Goal: Task Accomplishment & Management: Manage account settings

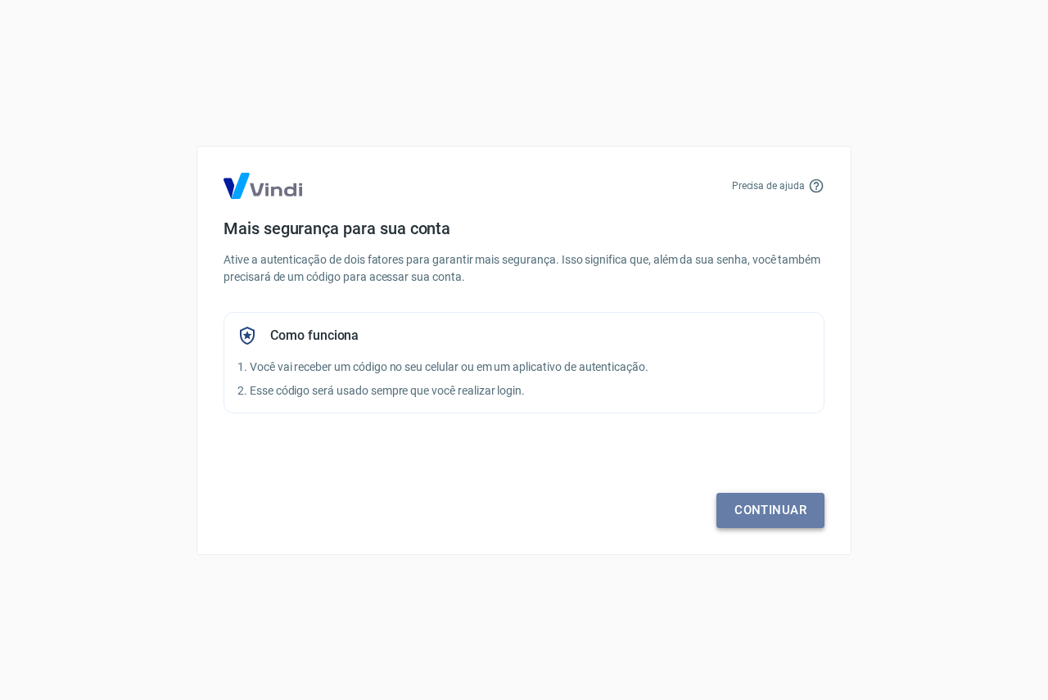
click at [761, 513] on link "Continuar" at bounding box center [770, 510] width 108 height 34
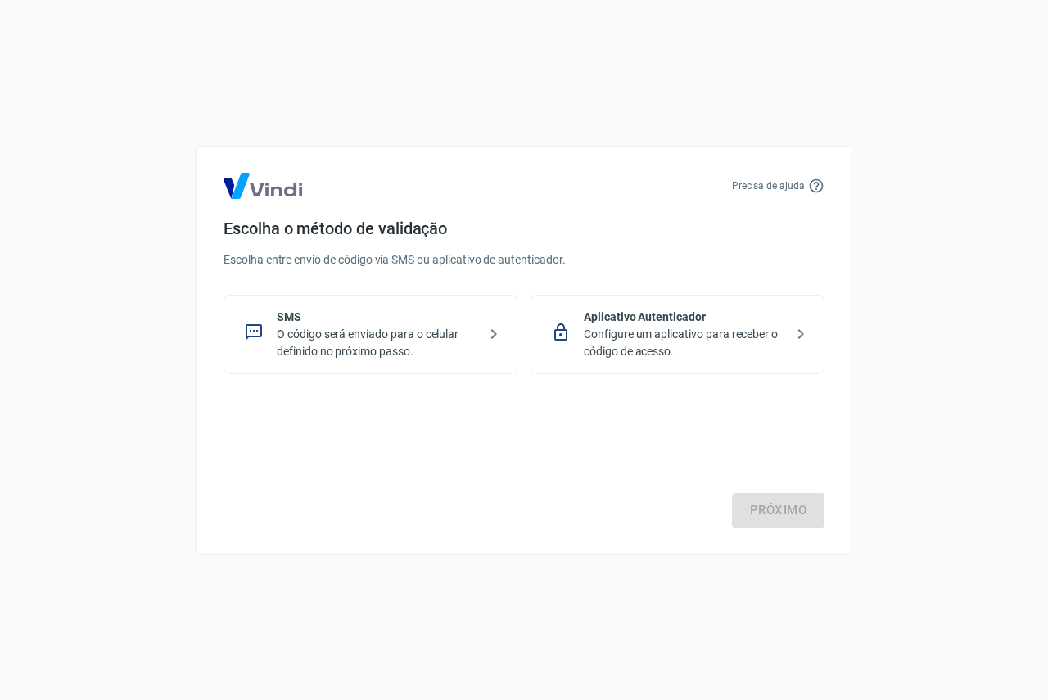
click at [316, 318] on p "SMS" at bounding box center [377, 317] width 201 height 17
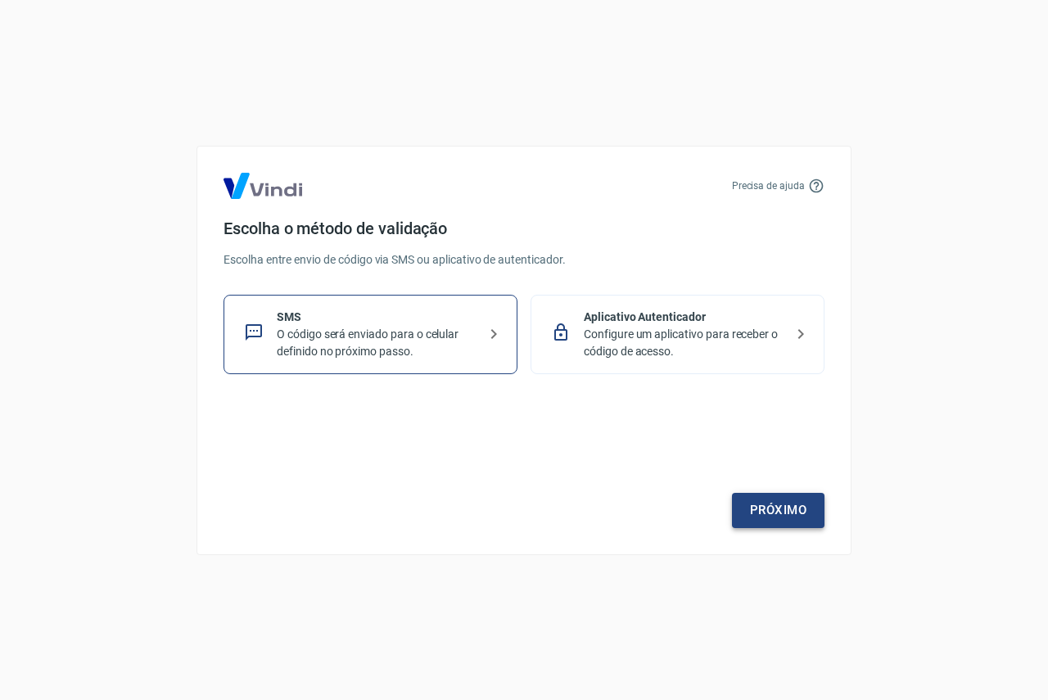
click at [775, 509] on link "Próximo" at bounding box center [778, 510] width 92 height 34
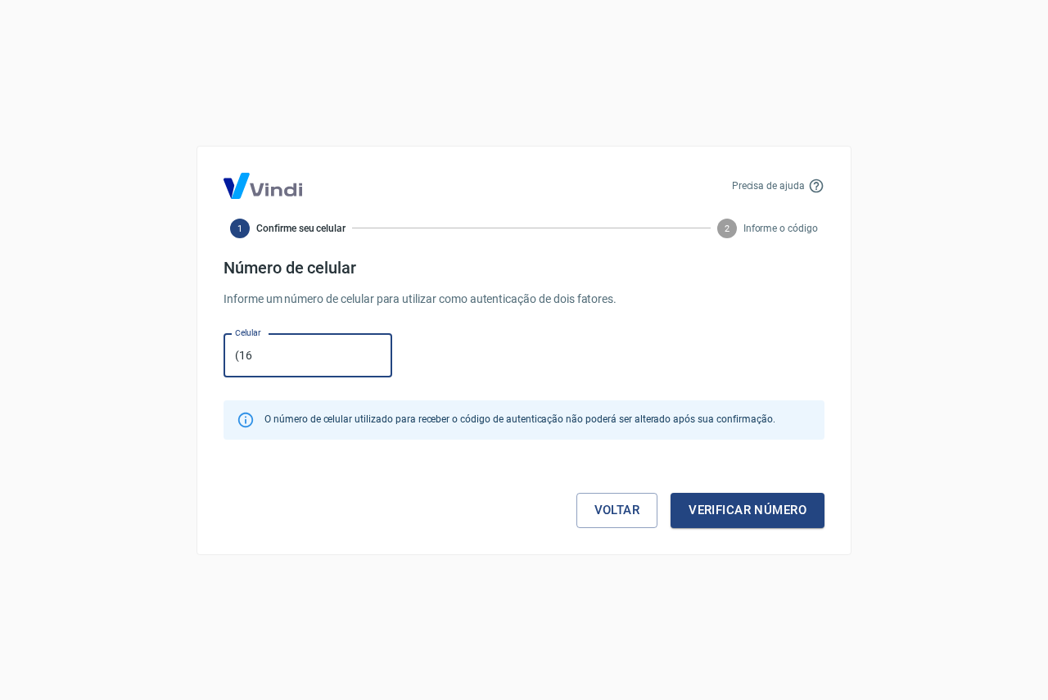
type input "[PHONE_NUMBER]"
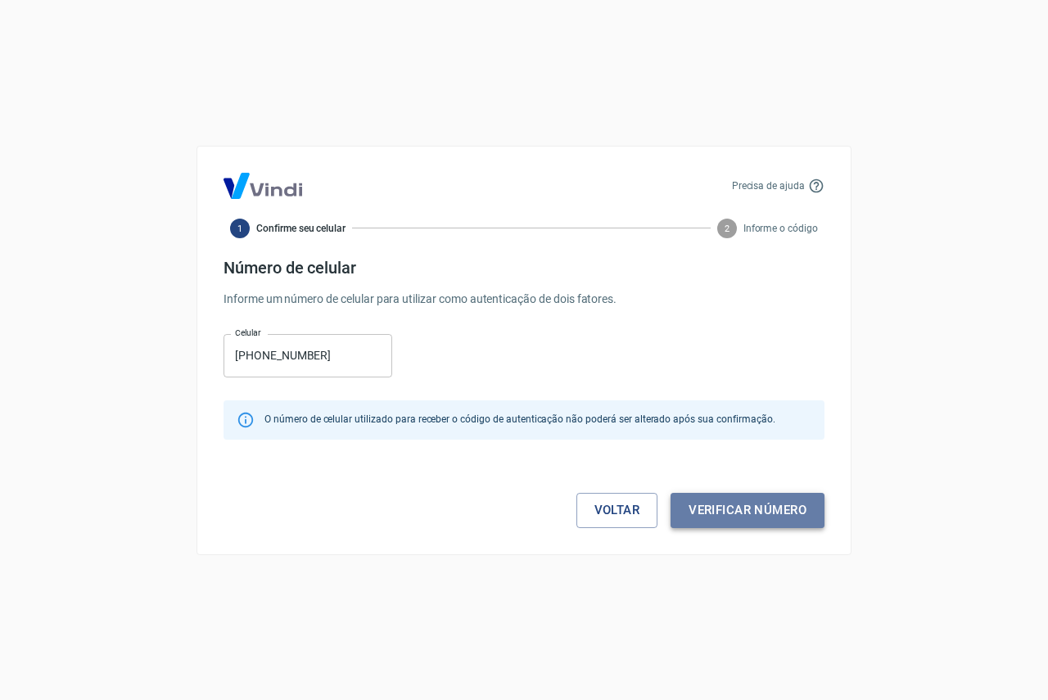
click at [783, 504] on button "Verificar número" at bounding box center [747, 510] width 154 height 34
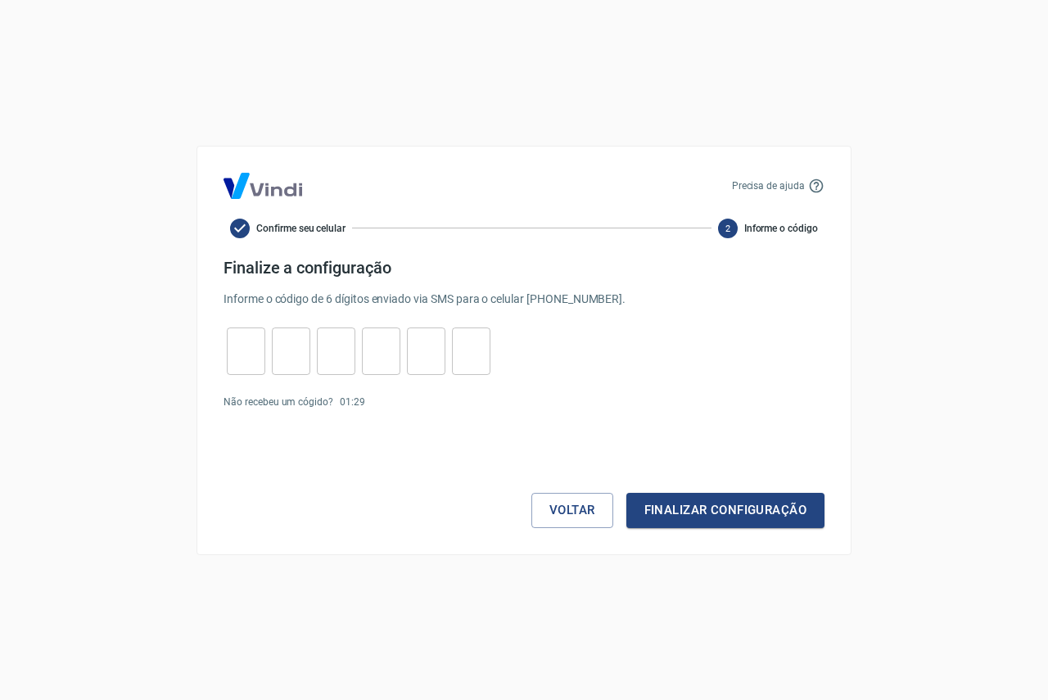
click at [247, 354] on input "tel" at bounding box center [246, 350] width 38 height 35
type input "1"
type input "3"
type input "7"
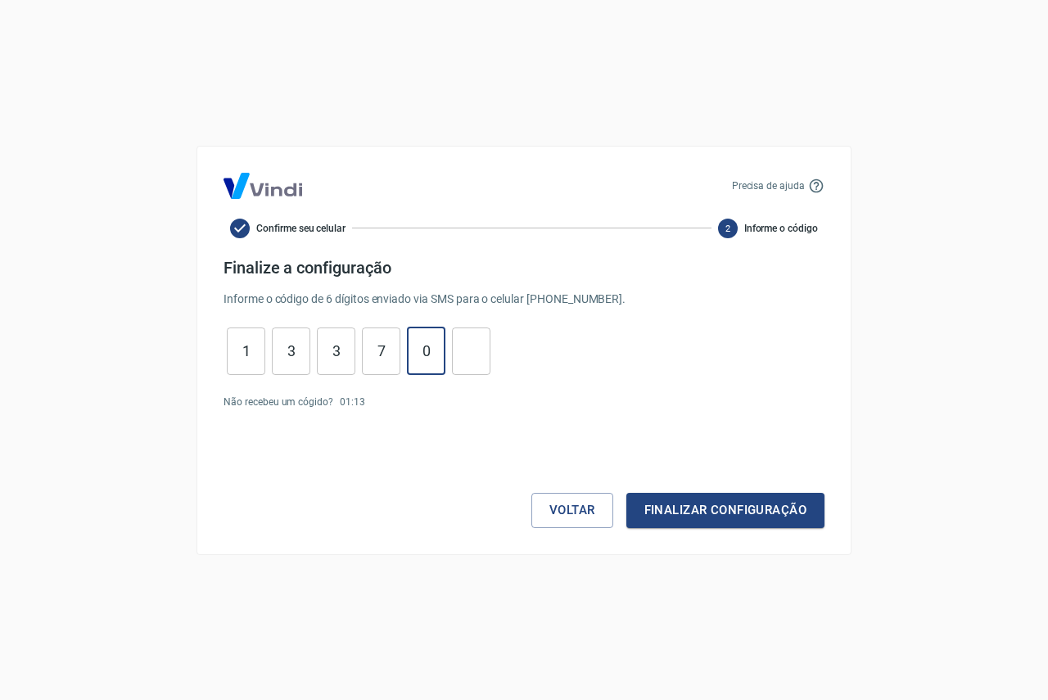
type input "0"
type input "5"
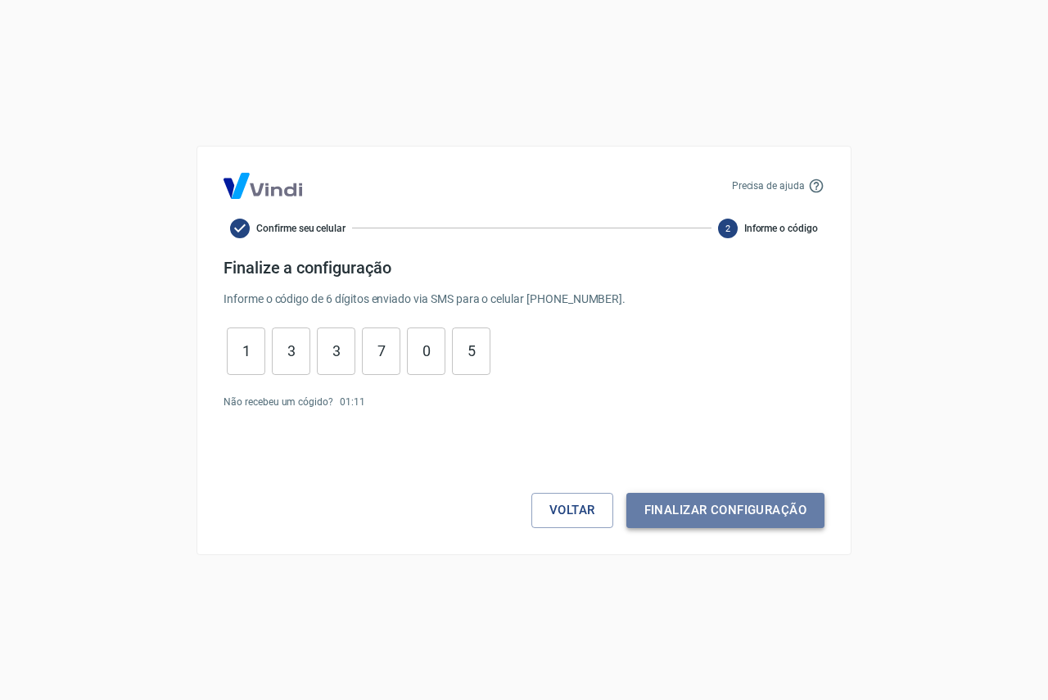
click at [747, 508] on button "Finalizar configuração" at bounding box center [725, 510] width 198 height 34
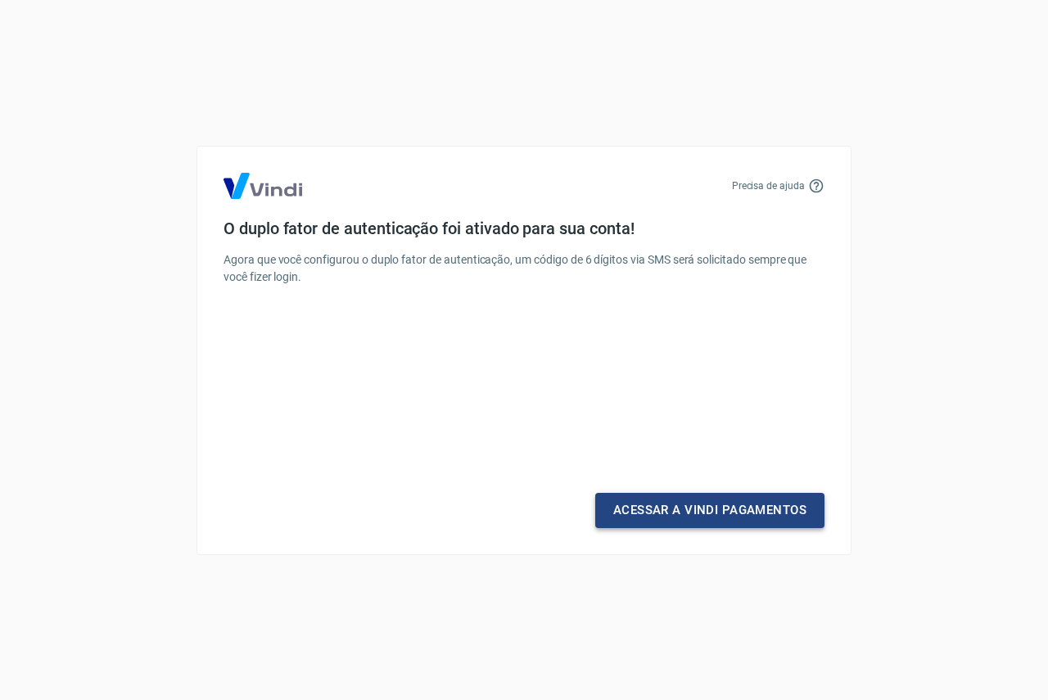
click at [740, 512] on link "Acessar a Vindi Pagamentos" at bounding box center [709, 510] width 229 height 34
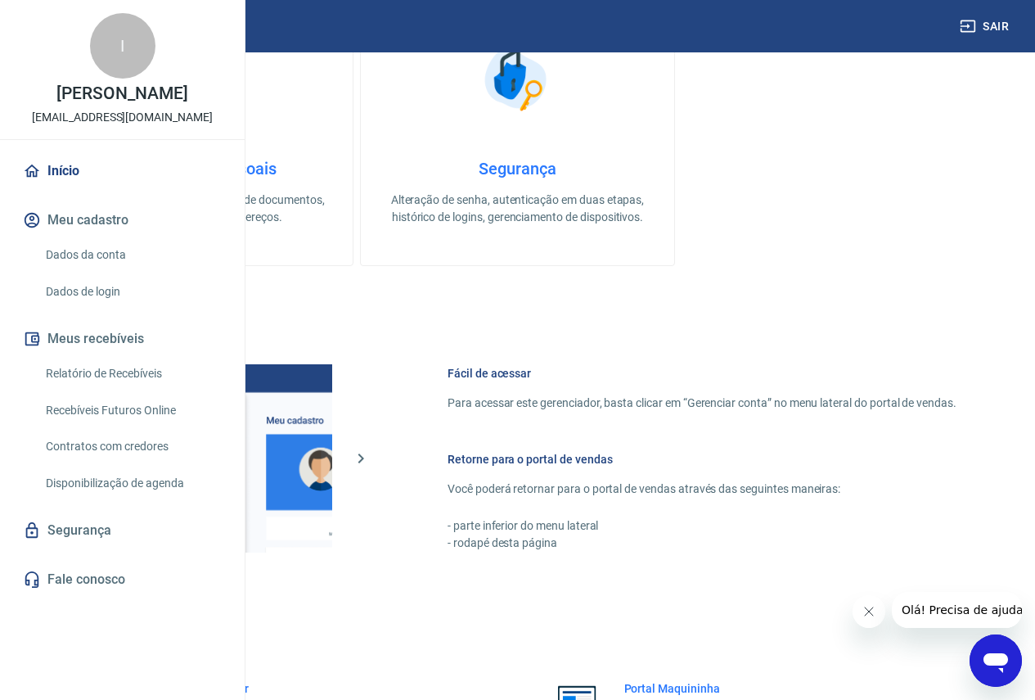
scroll to position [813, 0]
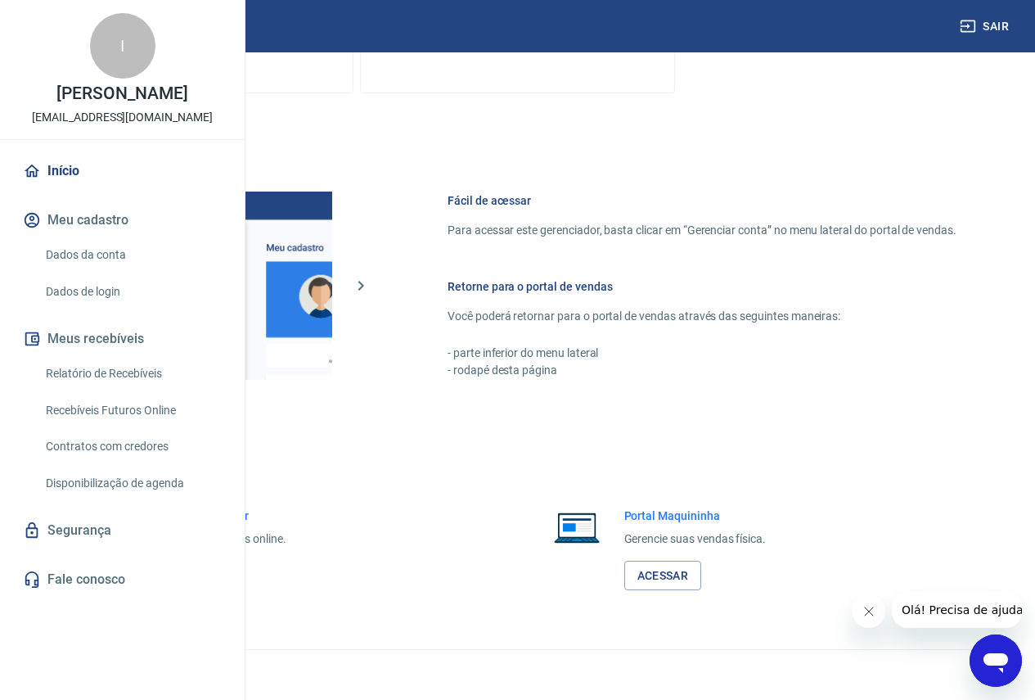
click at [219, 581] on link "Acessar" at bounding box center [180, 576] width 78 height 30
